Goal: Transaction & Acquisition: Book appointment/travel/reservation

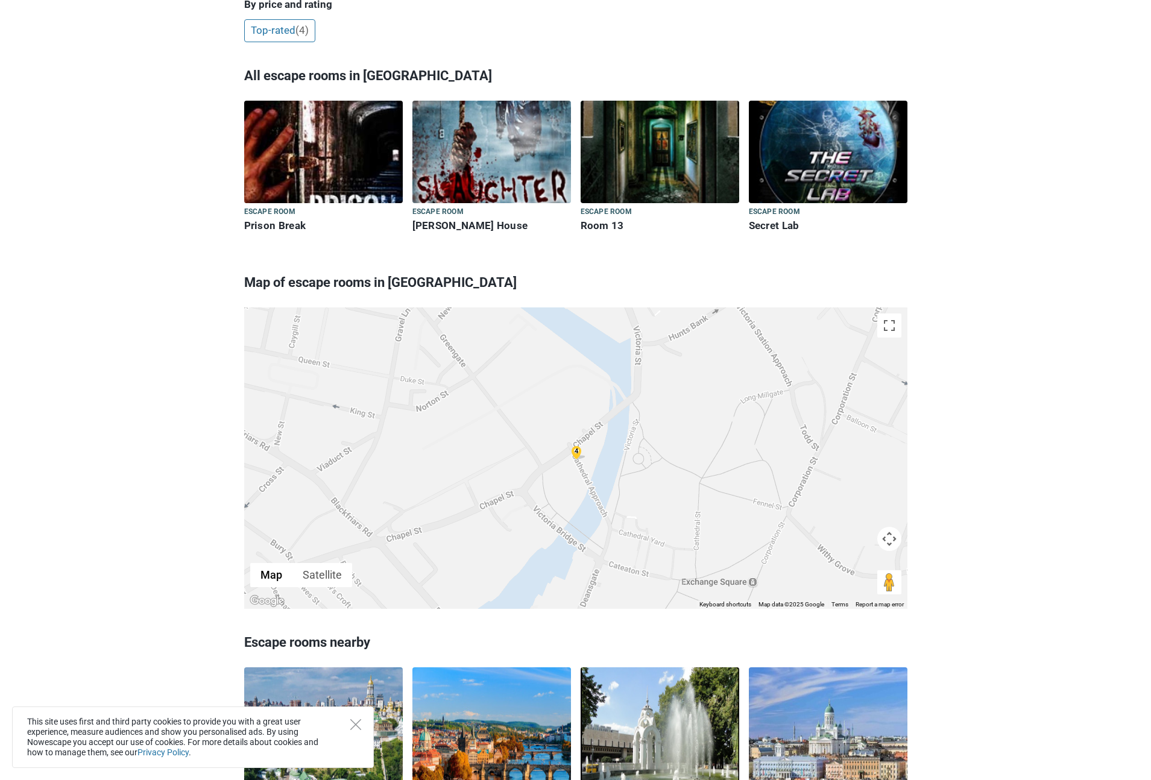
scroll to position [358, 0]
click at [578, 444] on div "4" at bounding box center [576, 451] width 14 height 14
click at [578, 424] on div at bounding box center [575, 457] width 663 height 301
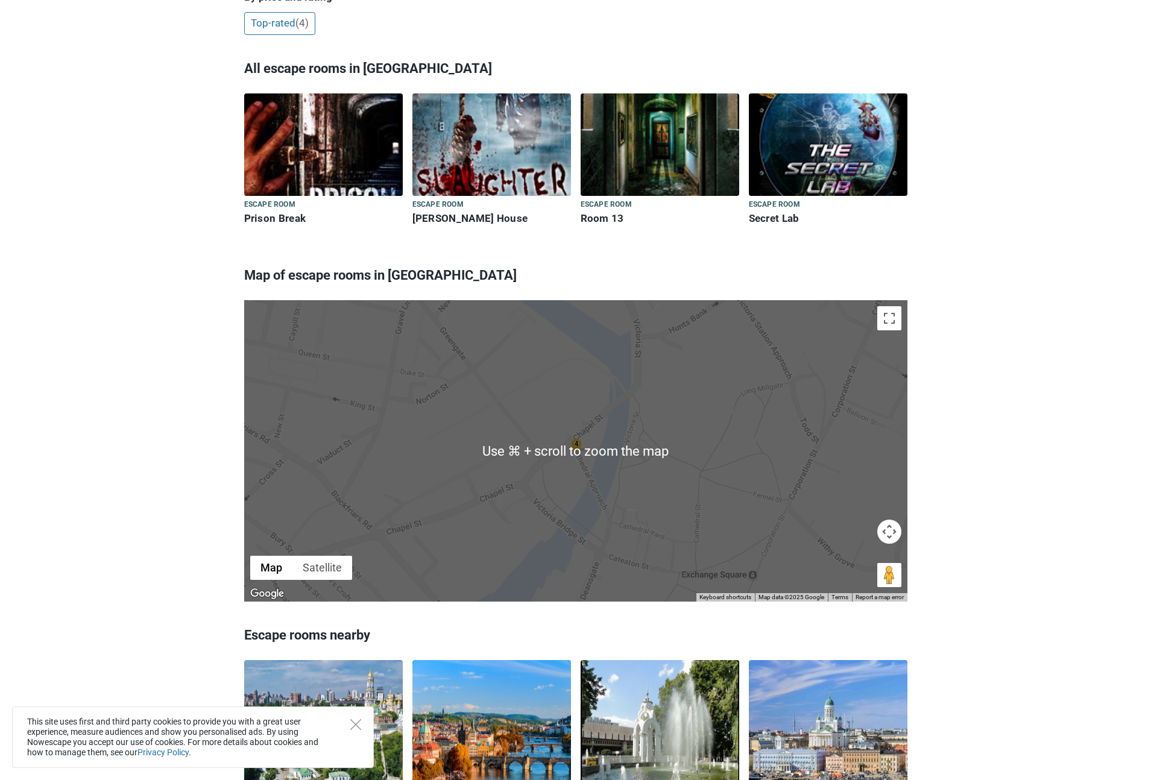
scroll to position [362, 0]
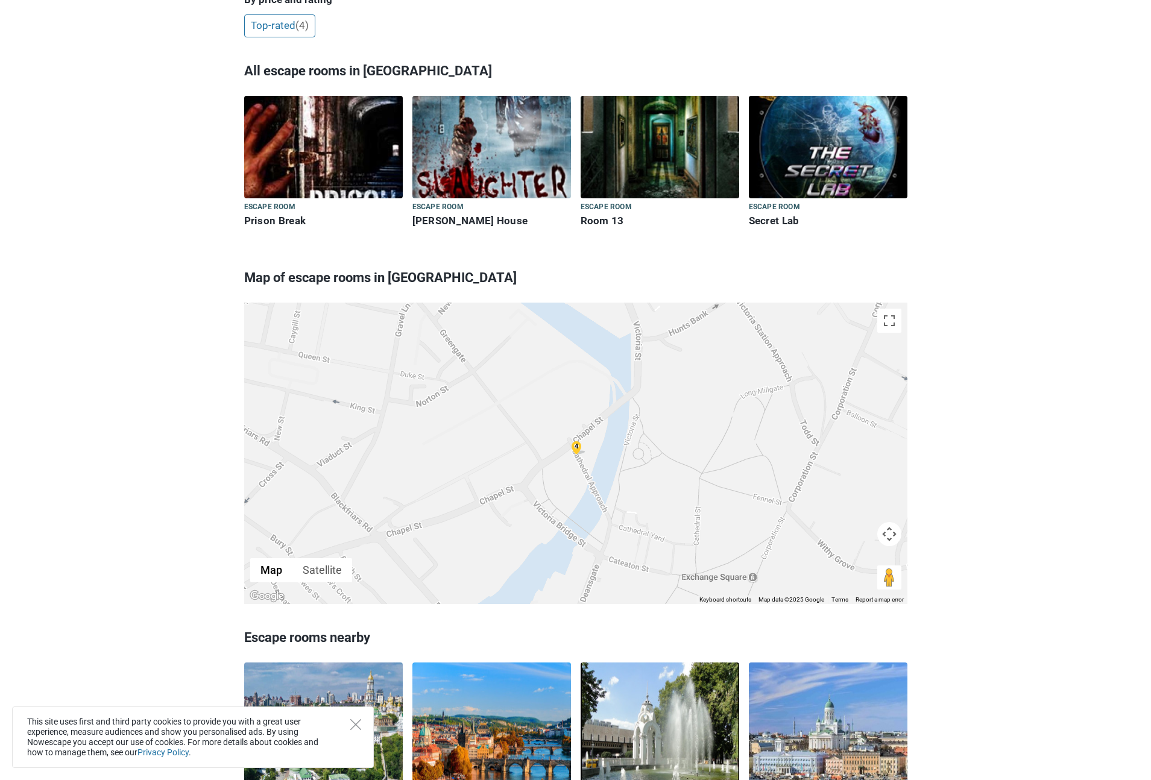
click at [743, 389] on div "4" at bounding box center [575, 453] width 663 height 301
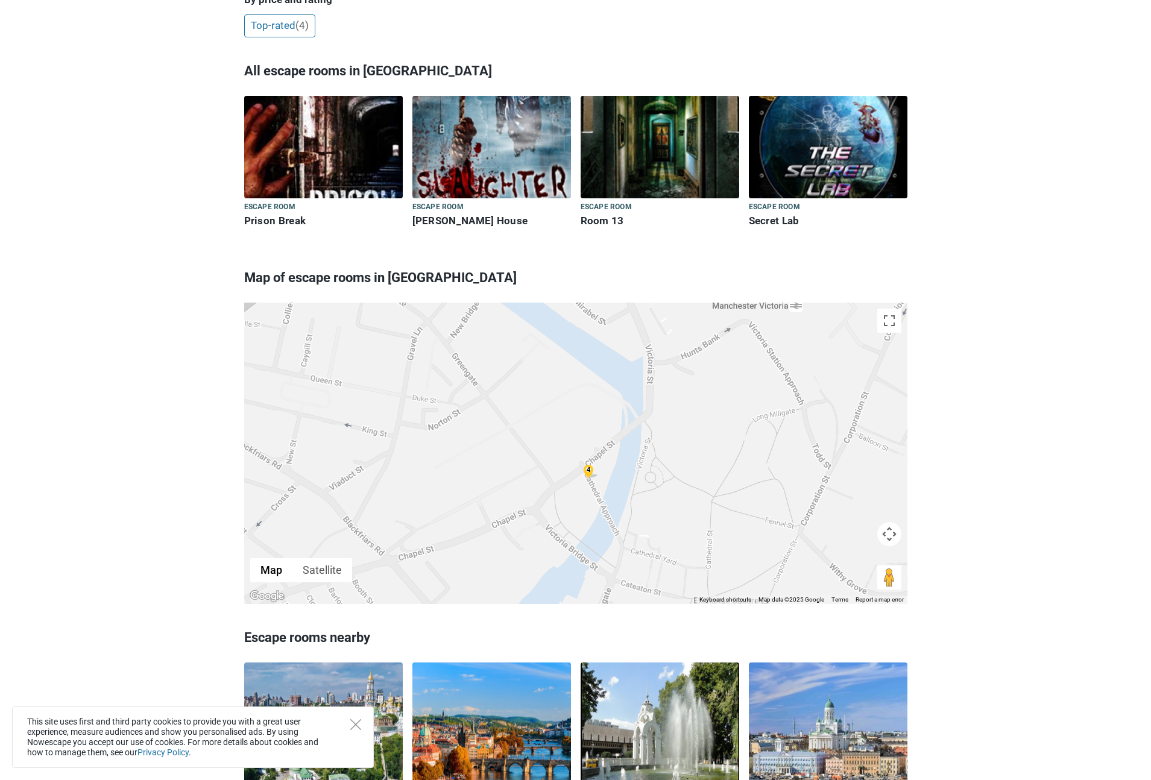
drag, startPoint x: 743, startPoint y: 389, endPoint x: 755, endPoint y: 412, distance: 26.2
click at [755, 414] on div "4" at bounding box center [575, 453] width 663 height 301
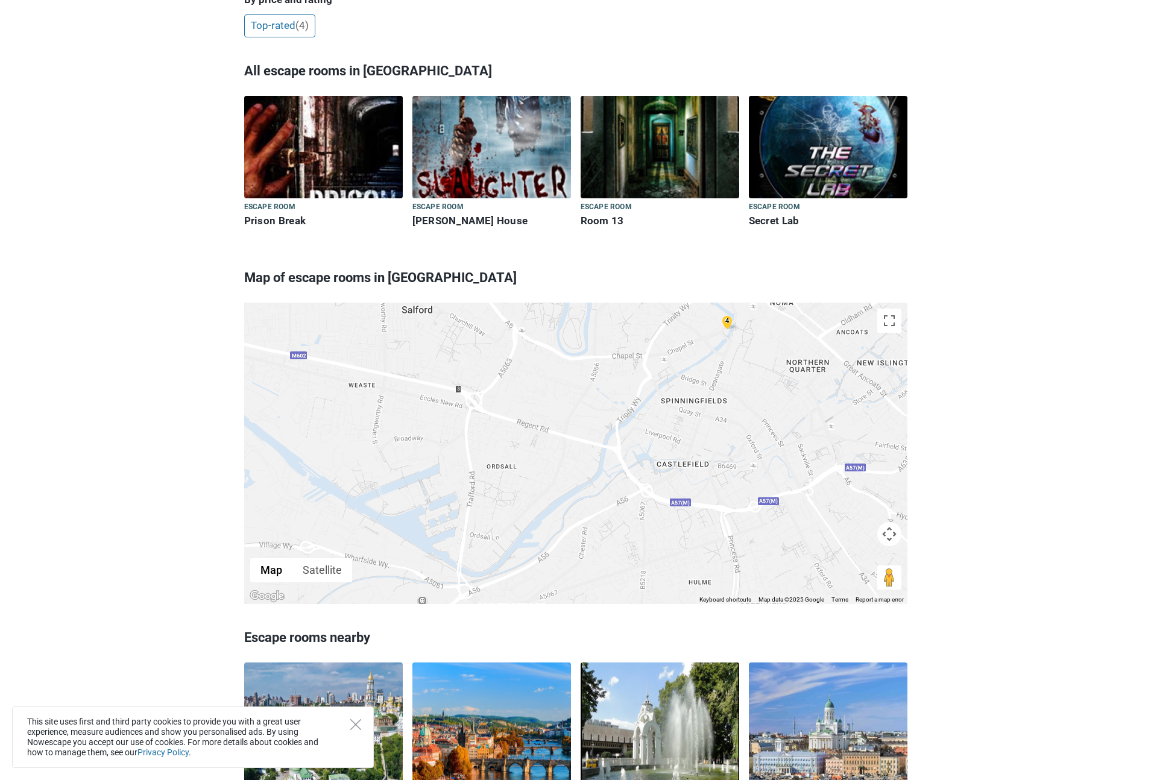
drag, startPoint x: 658, startPoint y: 437, endPoint x: 707, endPoint y: 314, distance: 131.6
click at [706, 311] on div "4" at bounding box center [575, 453] width 663 height 301
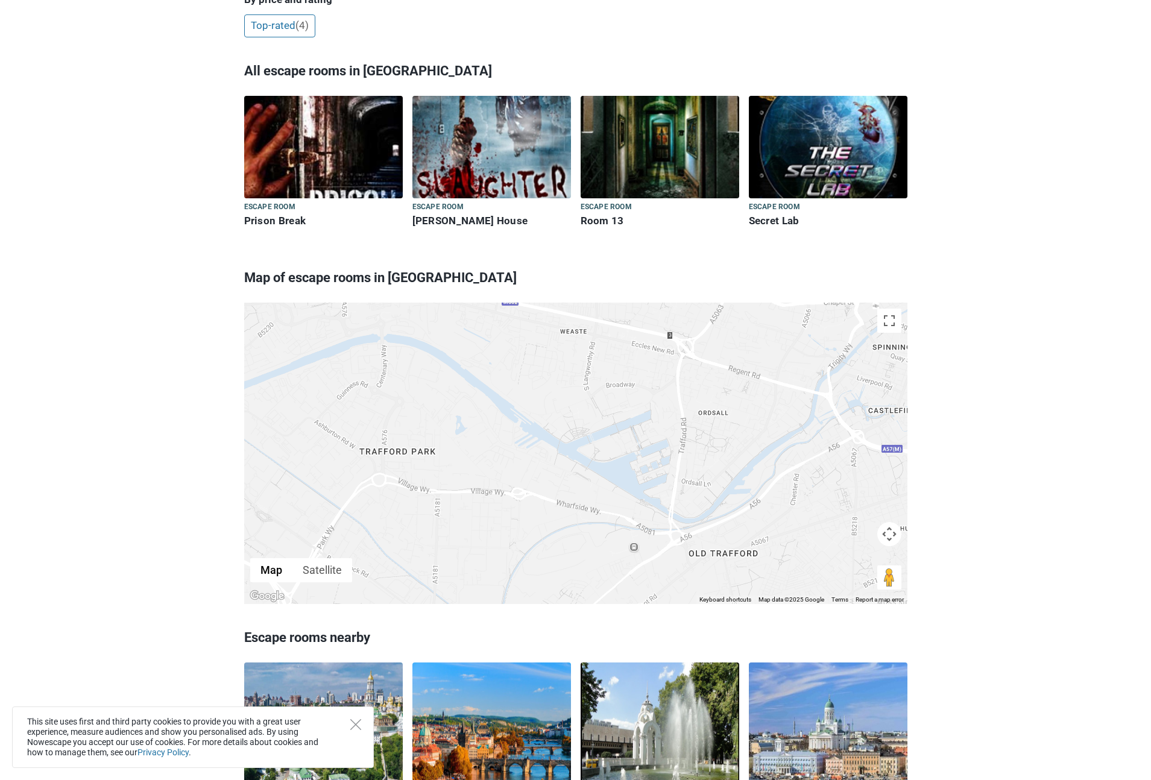
drag, startPoint x: 536, startPoint y: 462, endPoint x: 748, endPoint y: 408, distance: 219.1
click at [749, 407] on div "4" at bounding box center [575, 453] width 663 height 301
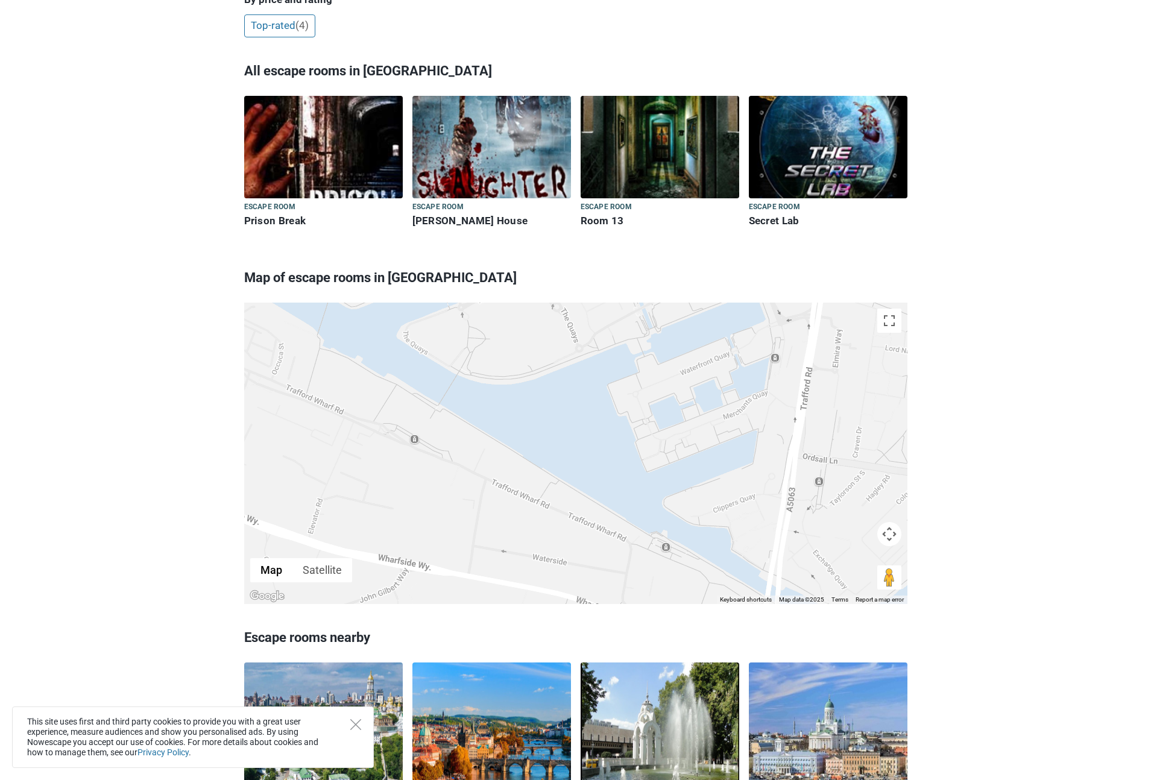
drag, startPoint x: 576, startPoint y: 411, endPoint x: 676, endPoint y: 447, distance: 106.2
click at [676, 447] on div at bounding box center [575, 453] width 663 height 301
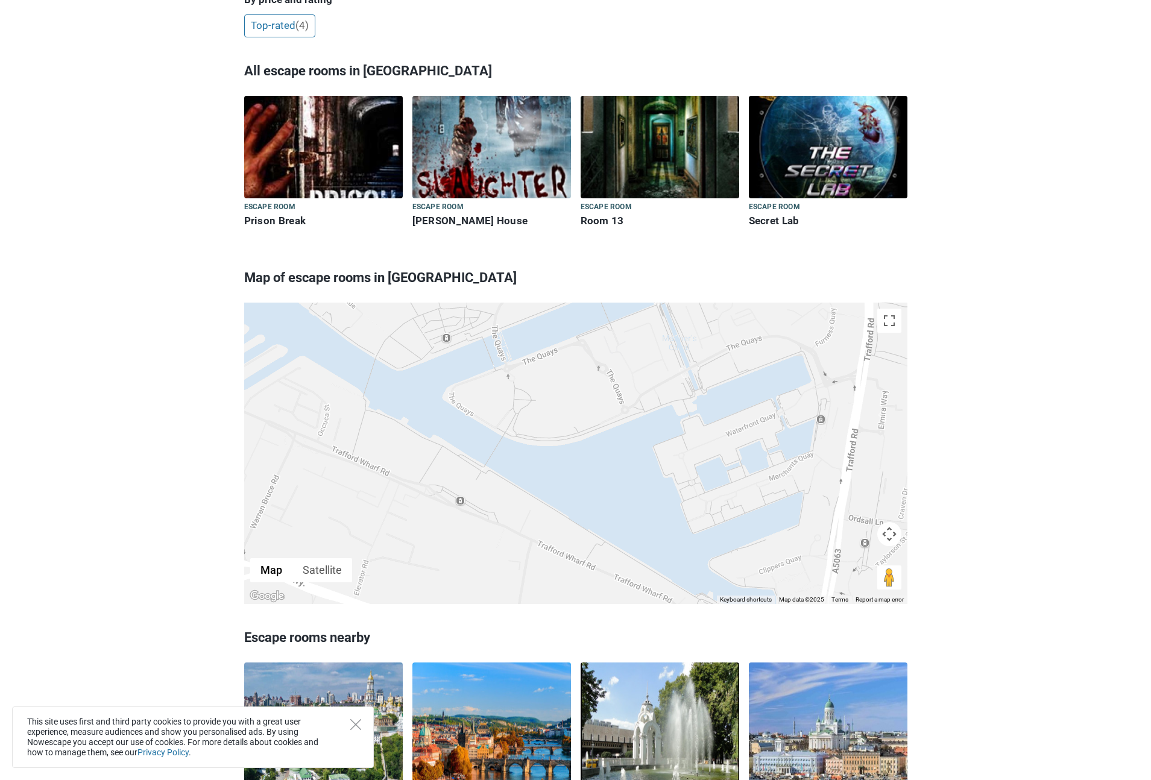
drag, startPoint x: 593, startPoint y: 401, endPoint x: 602, endPoint y: 447, distance: 47.4
click at [602, 447] on div at bounding box center [575, 453] width 663 height 301
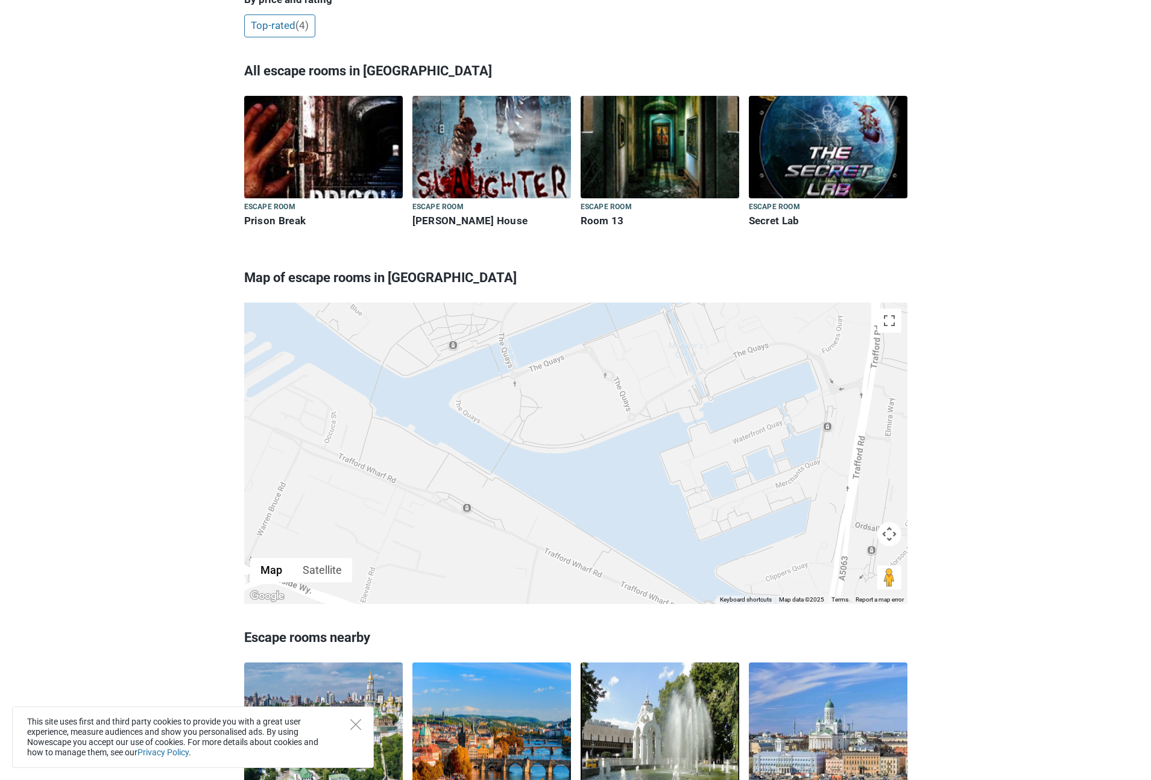
drag, startPoint x: 585, startPoint y: 407, endPoint x: 593, endPoint y: 415, distance: 11.1
click at [593, 415] on div at bounding box center [575, 453] width 663 height 301
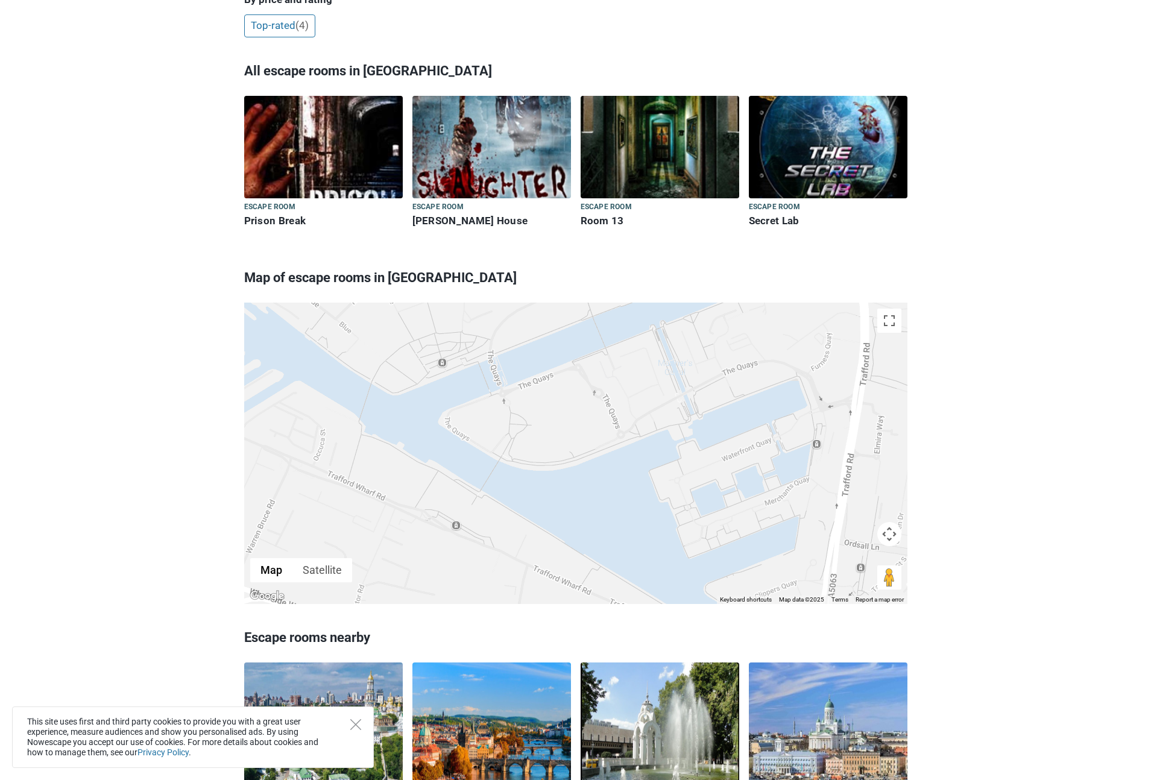
drag, startPoint x: 594, startPoint y: 405, endPoint x: 582, endPoint y: 423, distance: 21.9
click at [582, 423] on div at bounding box center [575, 453] width 663 height 301
